Goal: Task Accomplishment & Management: Manage account settings

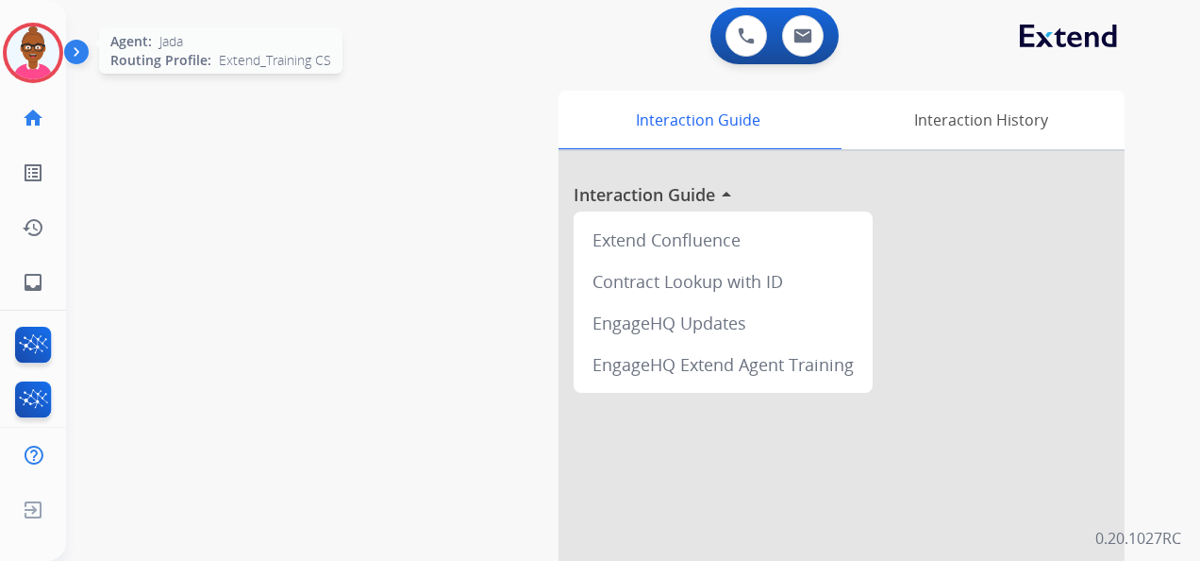
click at [36, 55] on img at bounding box center [33, 52] width 53 height 53
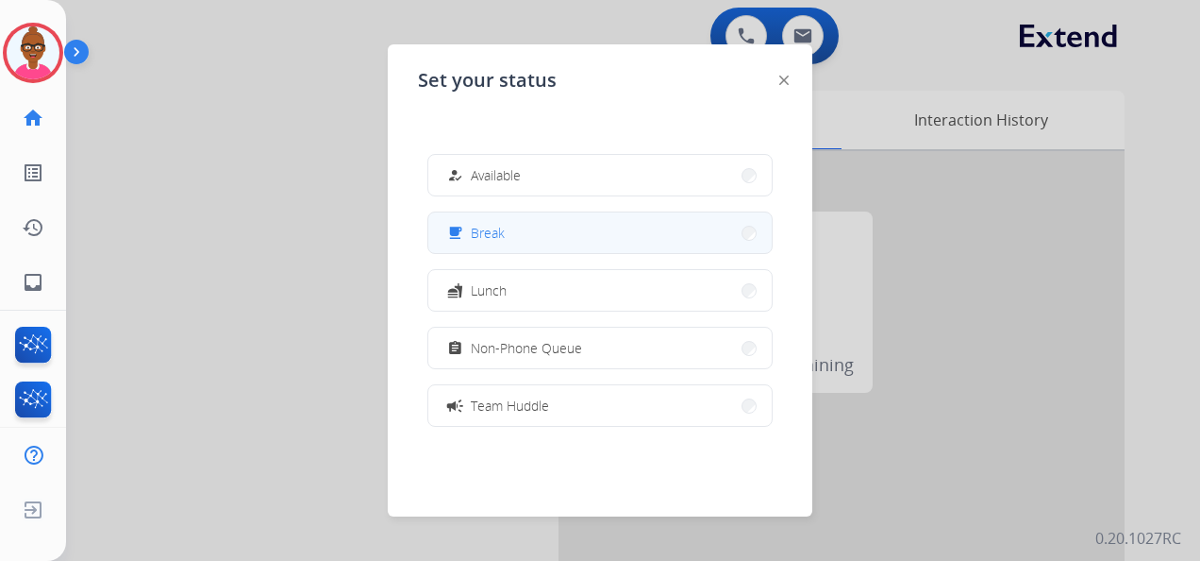
click at [562, 230] on button "free_breakfast Break" at bounding box center [600, 232] width 344 height 41
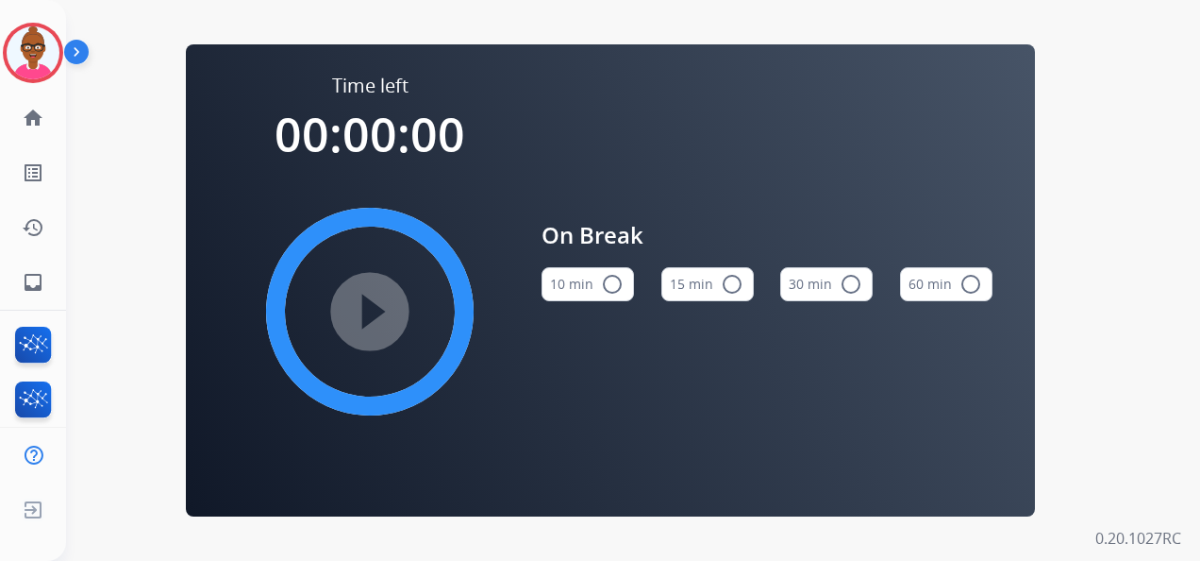
click at [734, 285] on mat-icon "radio_button_unchecked" at bounding box center [732, 284] width 23 height 23
